Goal: Information Seeking & Learning: Learn about a topic

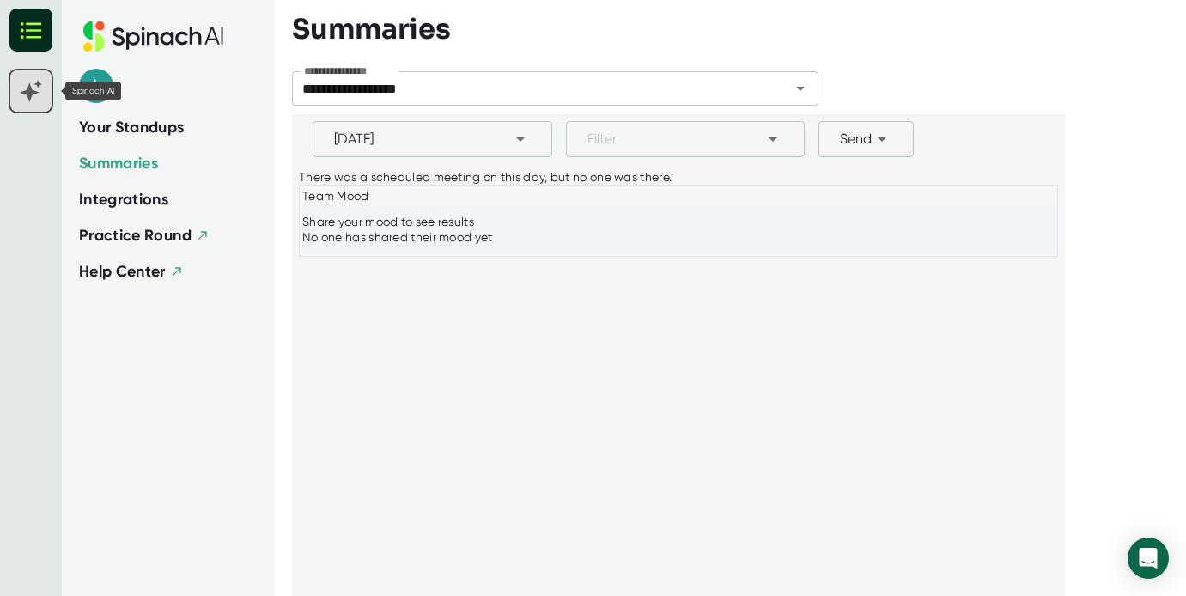
click at [39, 88] on rect at bounding box center [30, 90] width 41 height 41
